Goal: Transaction & Acquisition: Purchase product/service

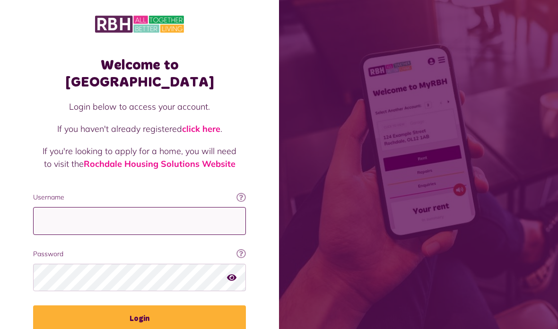
click at [217, 207] on input "Username" at bounding box center [139, 221] width 213 height 28
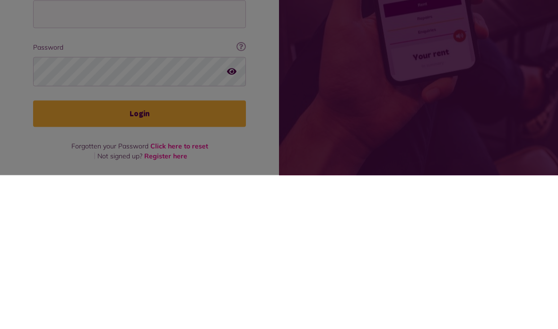
scroll to position [38, 0]
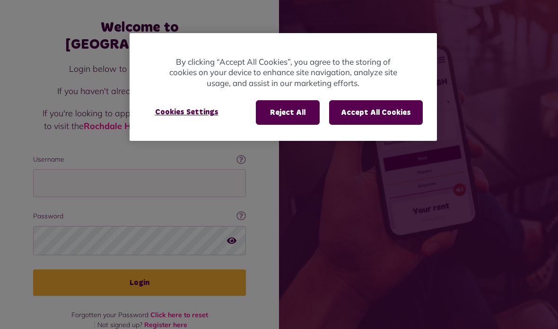
click at [371, 117] on button "Accept All Cookies" at bounding box center [376, 112] width 94 height 25
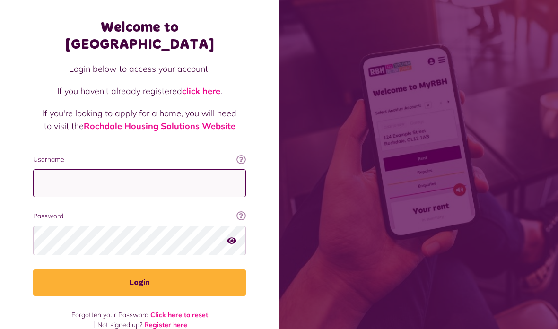
click at [50, 169] on input "Username" at bounding box center [139, 183] width 213 height 28
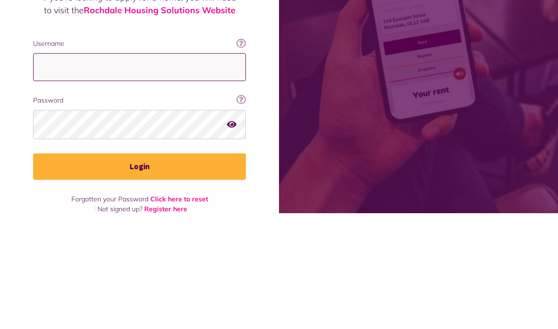
type input "**********"
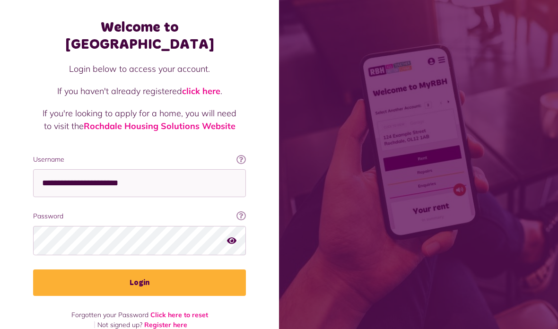
click at [232, 234] on button "button" at bounding box center [231, 240] width 9 height 13
click at [233, 234] on button "button" at bounding box center [231, 240] width 9 height 13
click at [223, 270] on button "Login" at bounding box center [139, 283] width 213 height 26
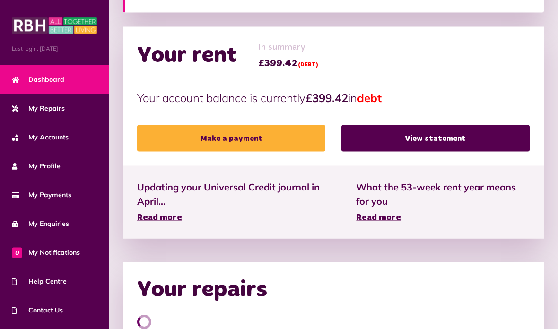
scroll to position [288, 0]
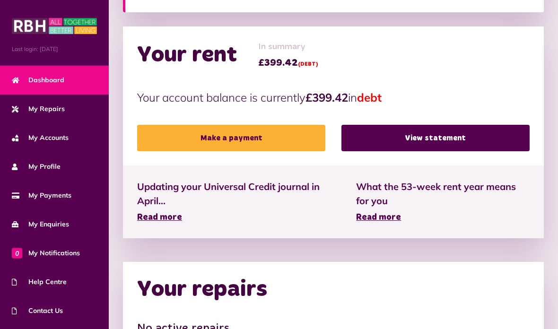
click at [35, 196] on span "My Payments" at bounding box center [42, 196] width 60 height 10
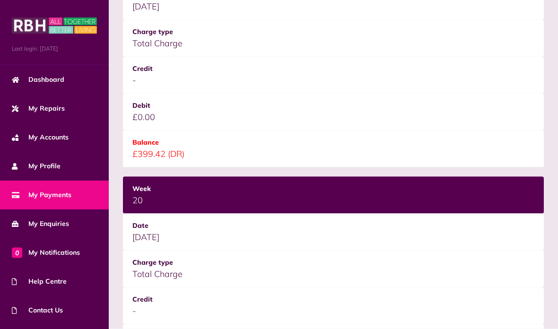
scroll to position [333, 0]
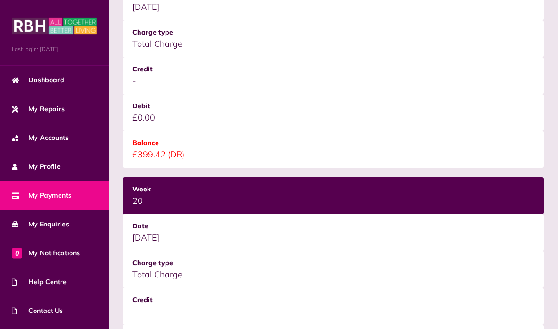
click at [39, 87] on link "Dashboard" at bounding box center [54, 80] width 109 height 29
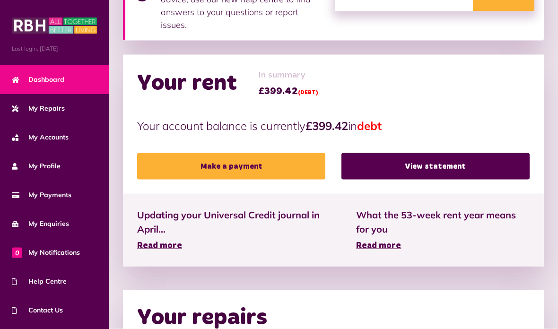
scroll to position [260, 0]
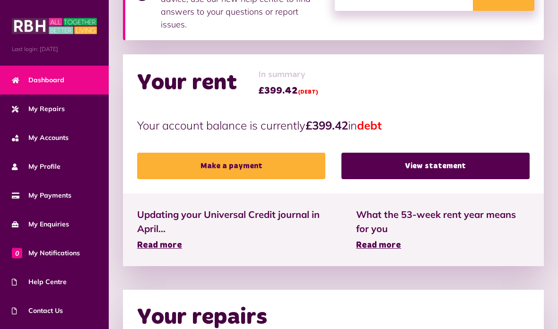
click at [271, 164] on link "Make a payment" at bounding box center [231, 166] width 188 height 26
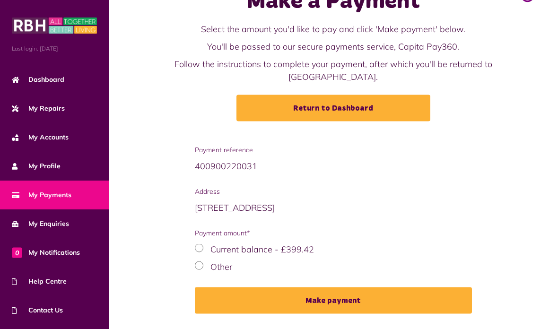
scroll to position [35, 0]
click at [205, 248] on div "Current balance - £399.42" at bounding box center [334, 249] width 278 height 13
click at [233, 294] on button "Make payment" at bounding box center [334, 301] width 278 height 26
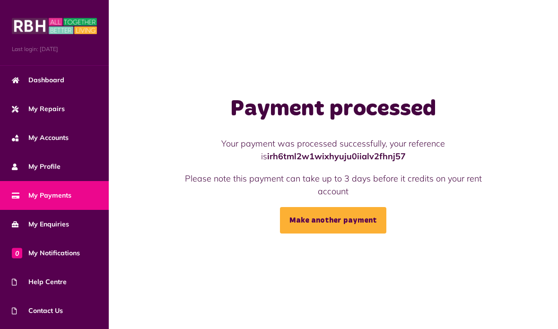
click at [38, 84] on span "Dashboard" at bounding box center [38, 80] width 53 height 10
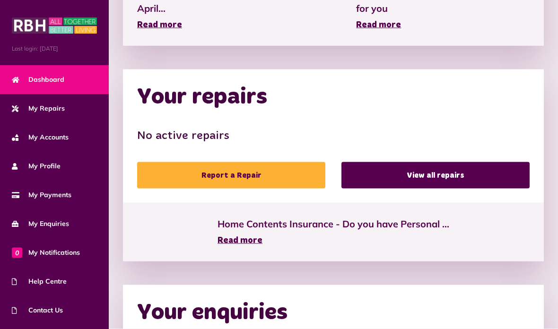
scroll to position [481, 0]
